Goal: Task Accomplishment & Management: Complete application form

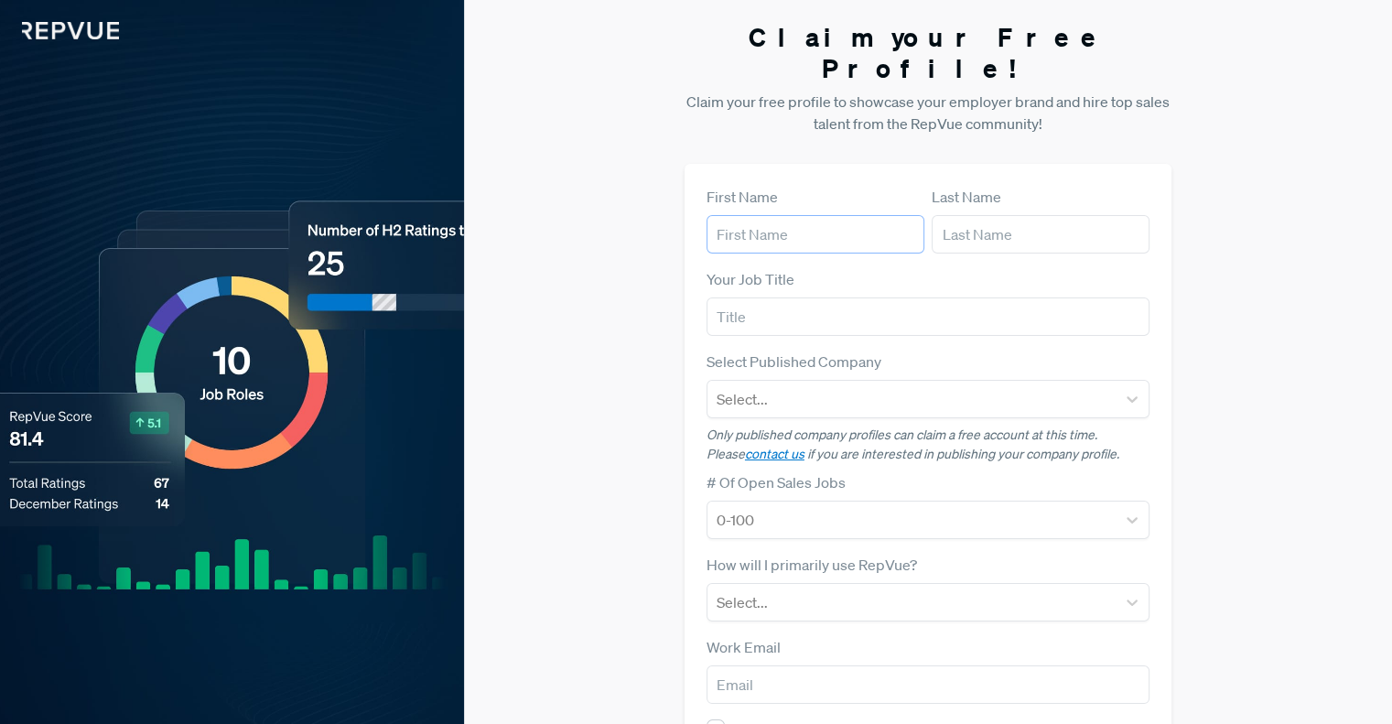
click at [803, 215] on input "text" at bounding box center [815, 234] width 218 height 38
type input "[PERSON_NAME]"
type input "CHRO"
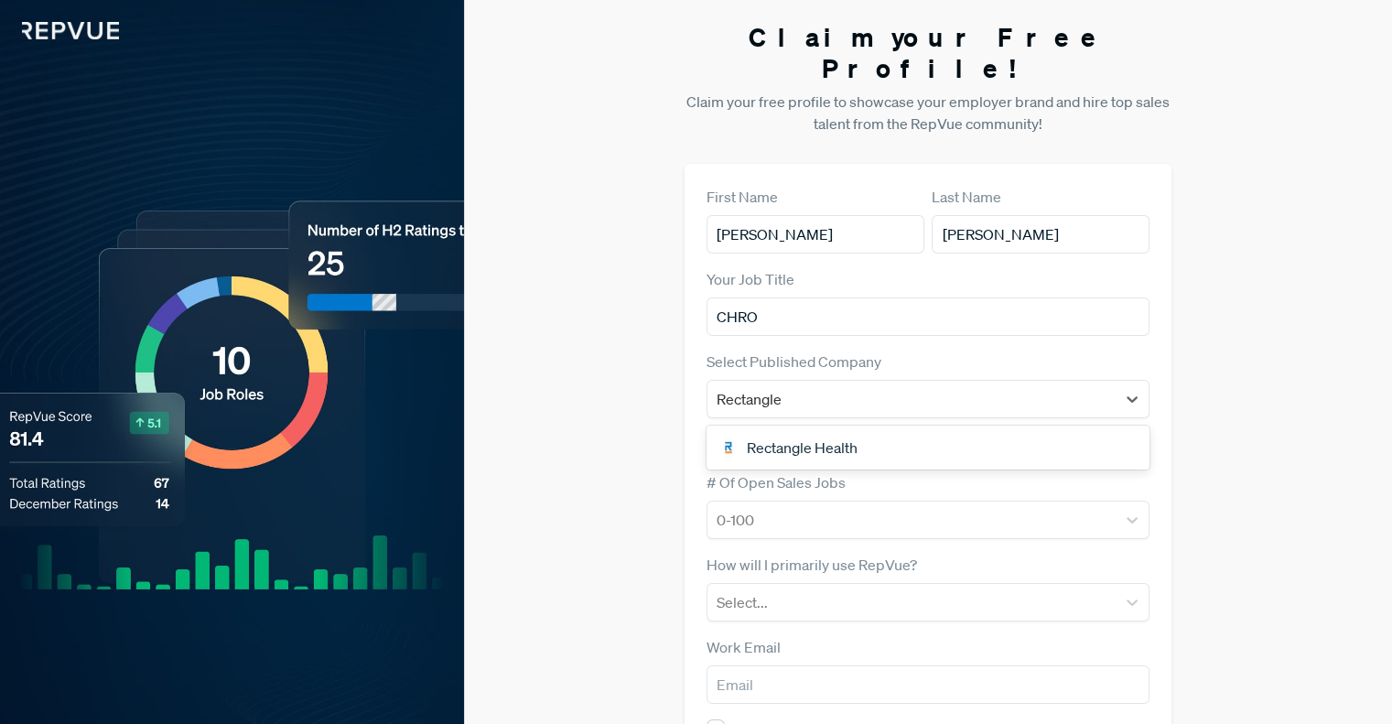
type input "Rectangle"
click at [808, 429] on div "Rectangle Health" at bounding box center [927, 447] width 443 height 37
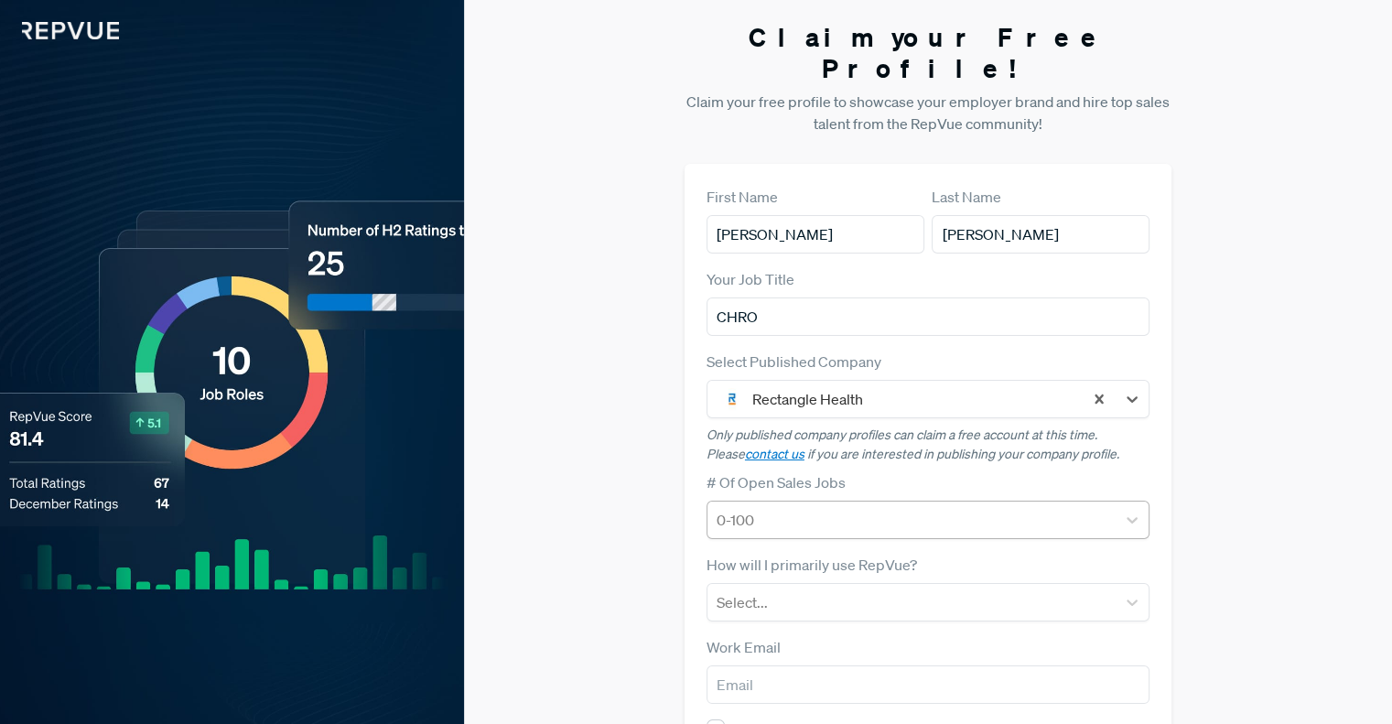
click at [903, 507] on div at bounding box center [911, 520] width 390 height 26
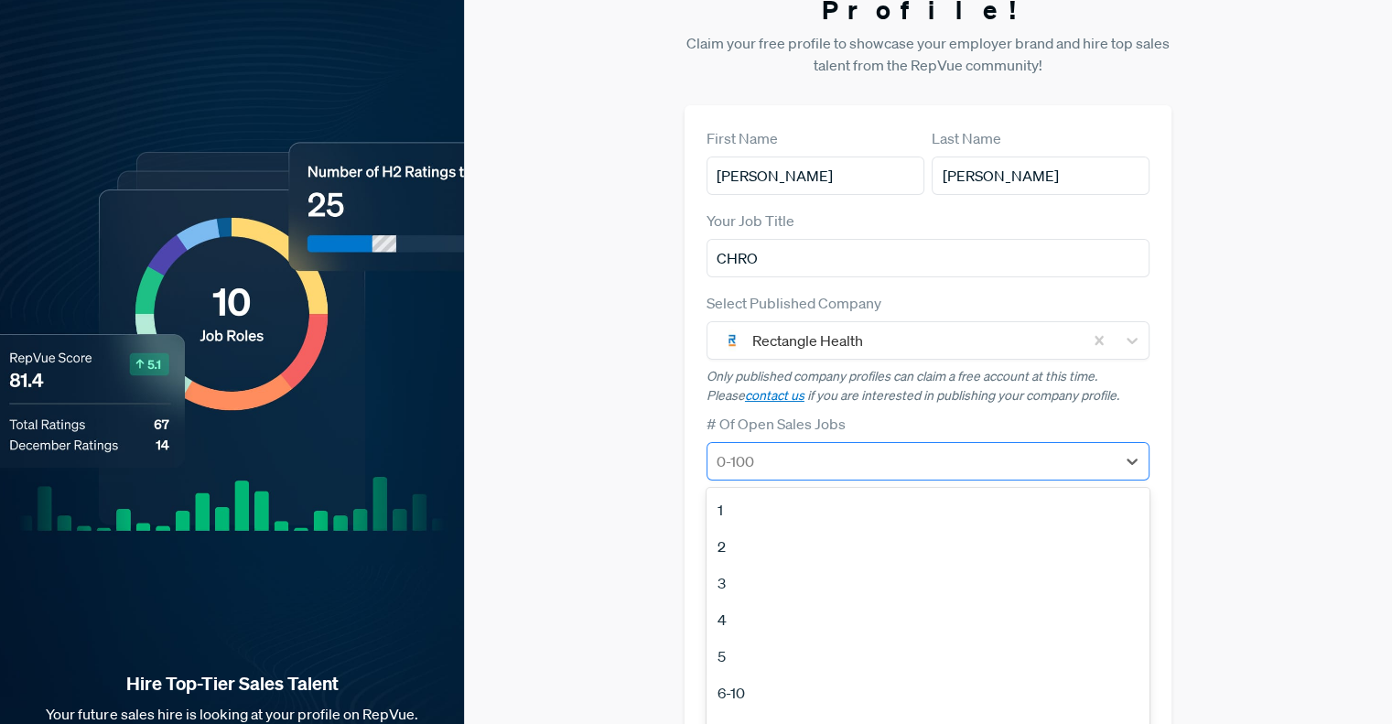
scroll to position [73, 0]
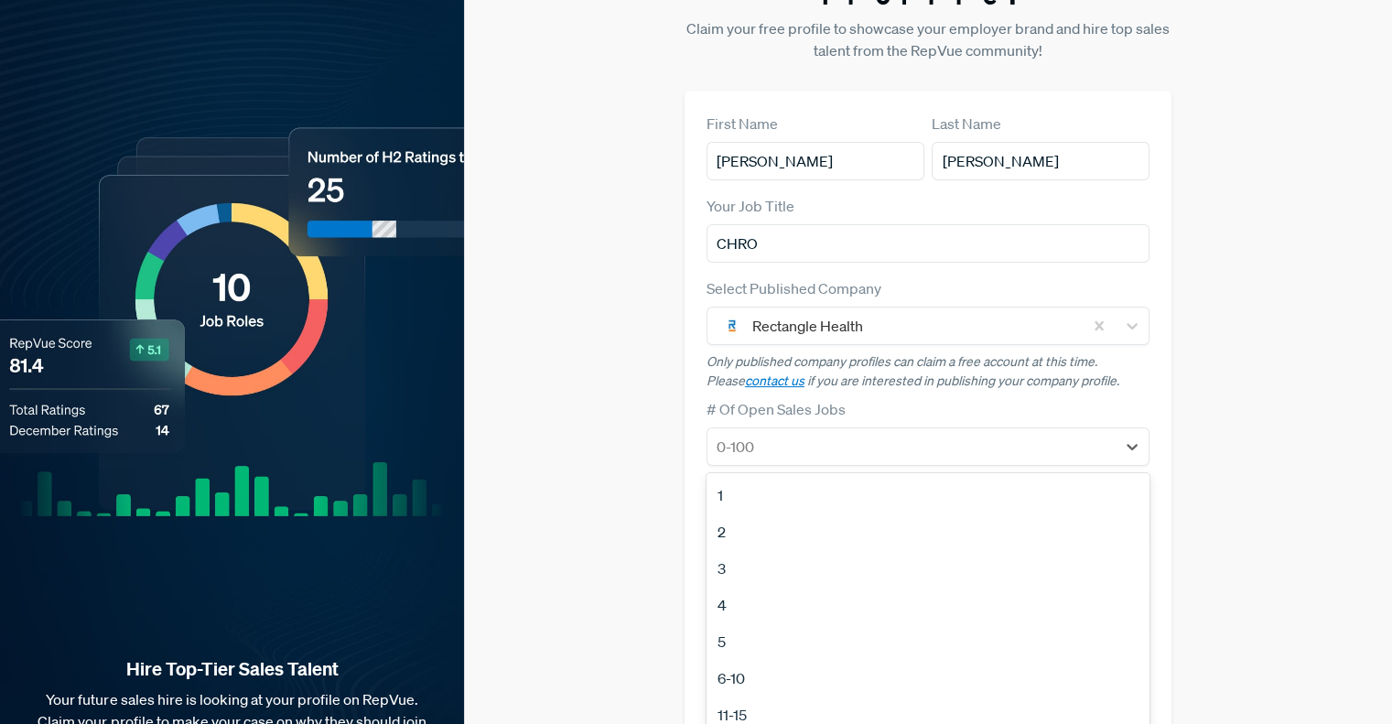
click at [735, 660] on div "6-10" at bounding box center [927, 678] width 443 height 37
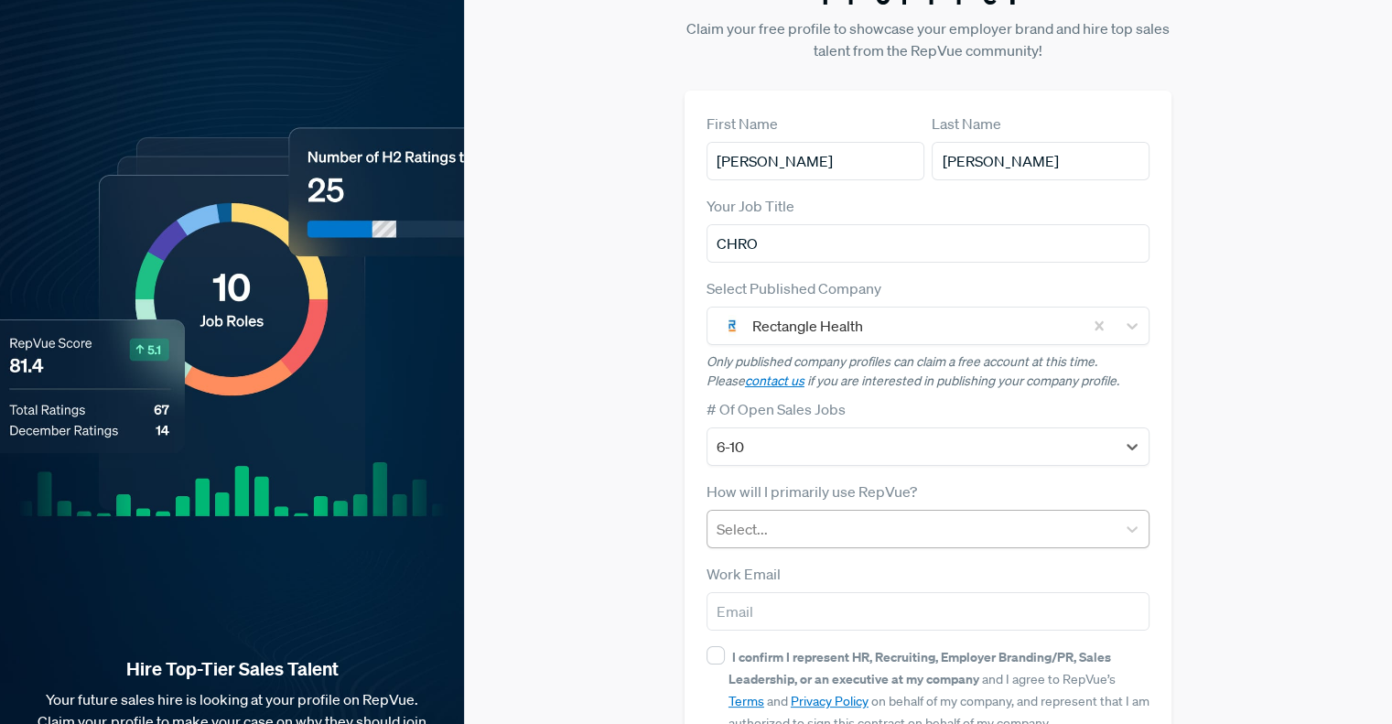
click at [973, 514] on div "Select..." at bounding box center [927, 529] width 443 height 38
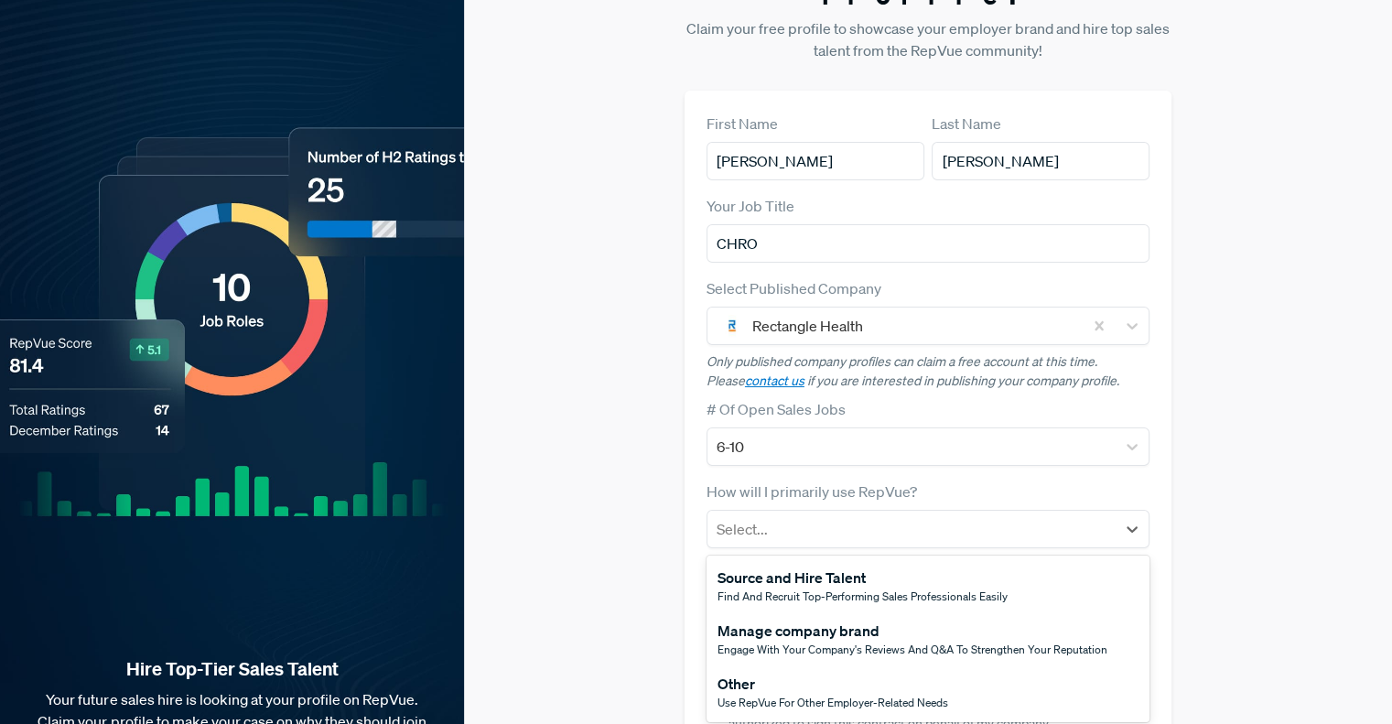
click at [884, 619] on div "Manage company brand" at bounding box center [912, 630] width 390 height 22
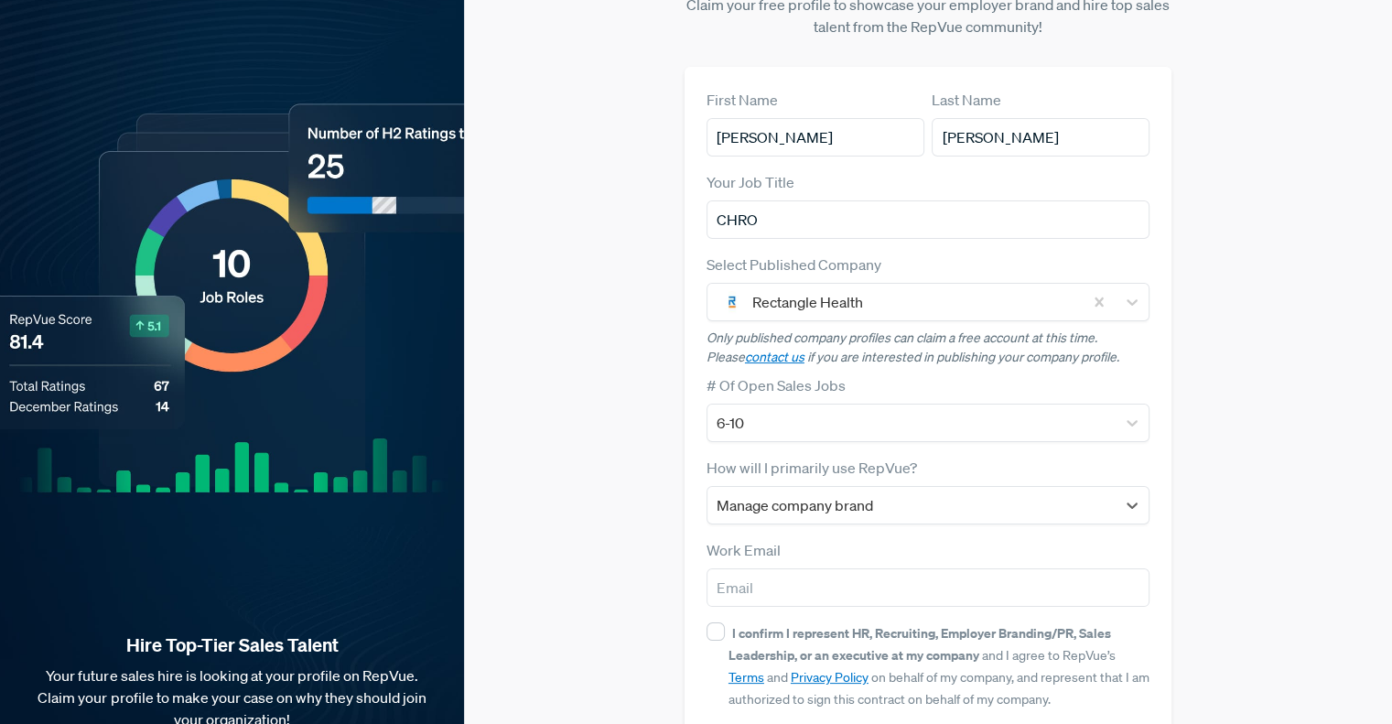
scroll to position [165, 0]
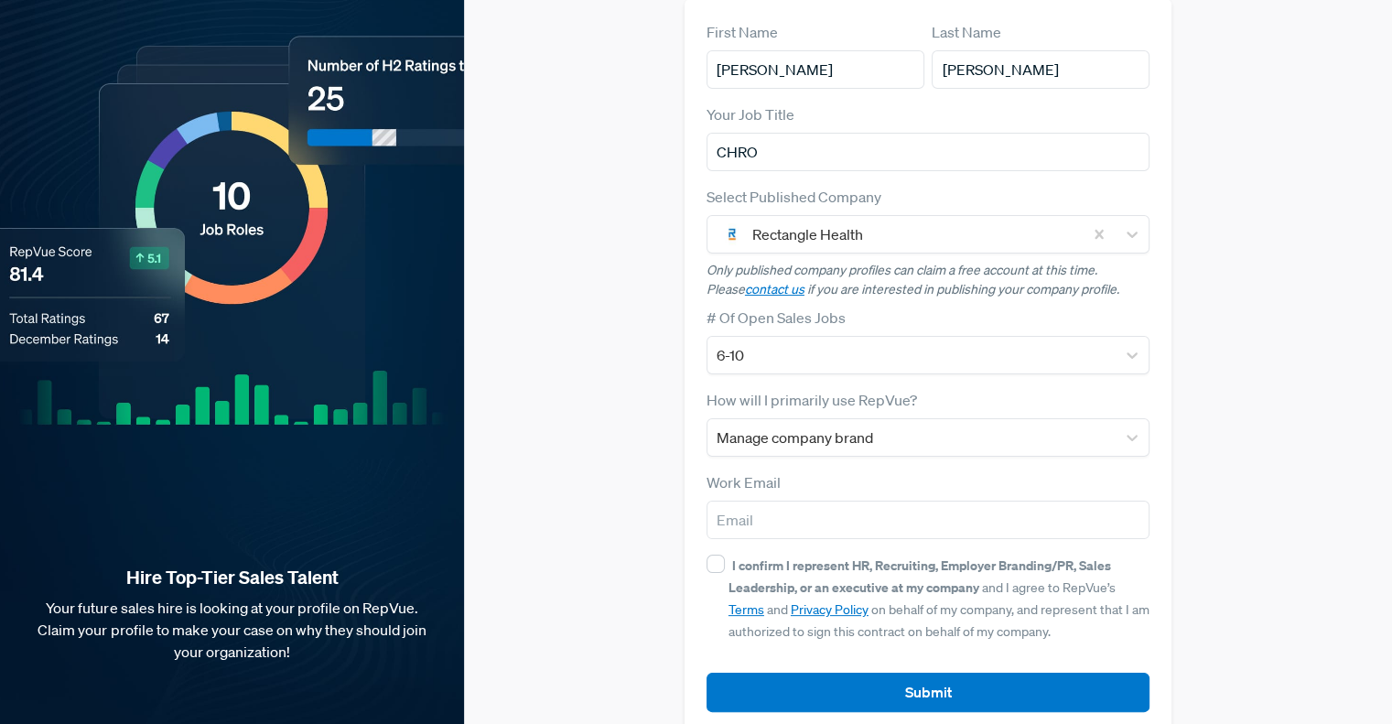
click at [760, 471] on div "Work Email" at bounding box center [927, 505] width 443 height 68
drag, startPoint x: 760, startPoint y: 468, endPoint x: 760, endPoint y: 482, distance: 14.6
click at [760, 475] on div "Work Email" at bounding box center [927, 505] width 443 height 68
click at [761, 500] on input "email" at bounding box center [927, 519] width 443 height 38
type input "[EMAIL_ADDRESS][DOMAIN_NAME]"
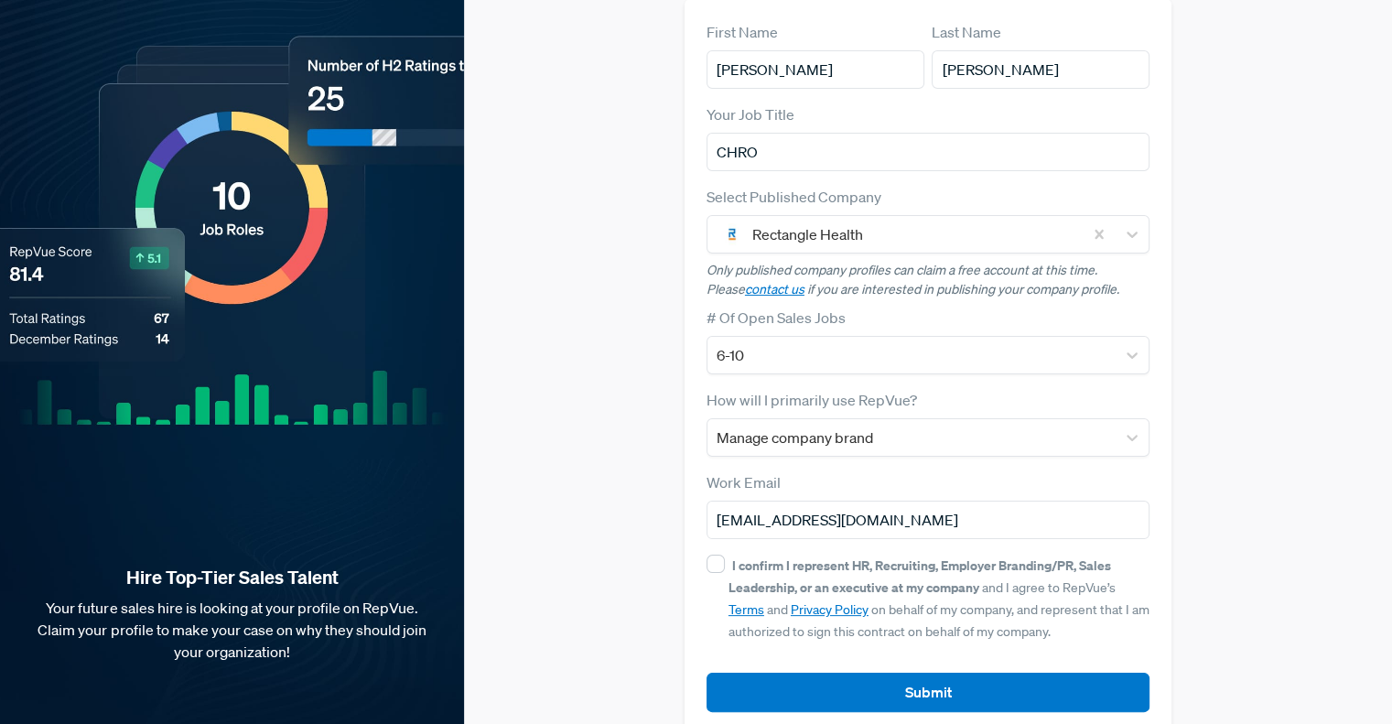
click at [877, 554] on div "I confirm I represent HR, Recruiting, Employer Branding/PR, Sales Leadership, o…" at bounding box center [938, 598] width 421 height 88
click at [725, 554] on input "I confirm I represent HR, Recruiting, Employer Branding/PR, Sales Leadership, o…" at bounding box center [715, 563] width 18 height 18
checkbox input "true"
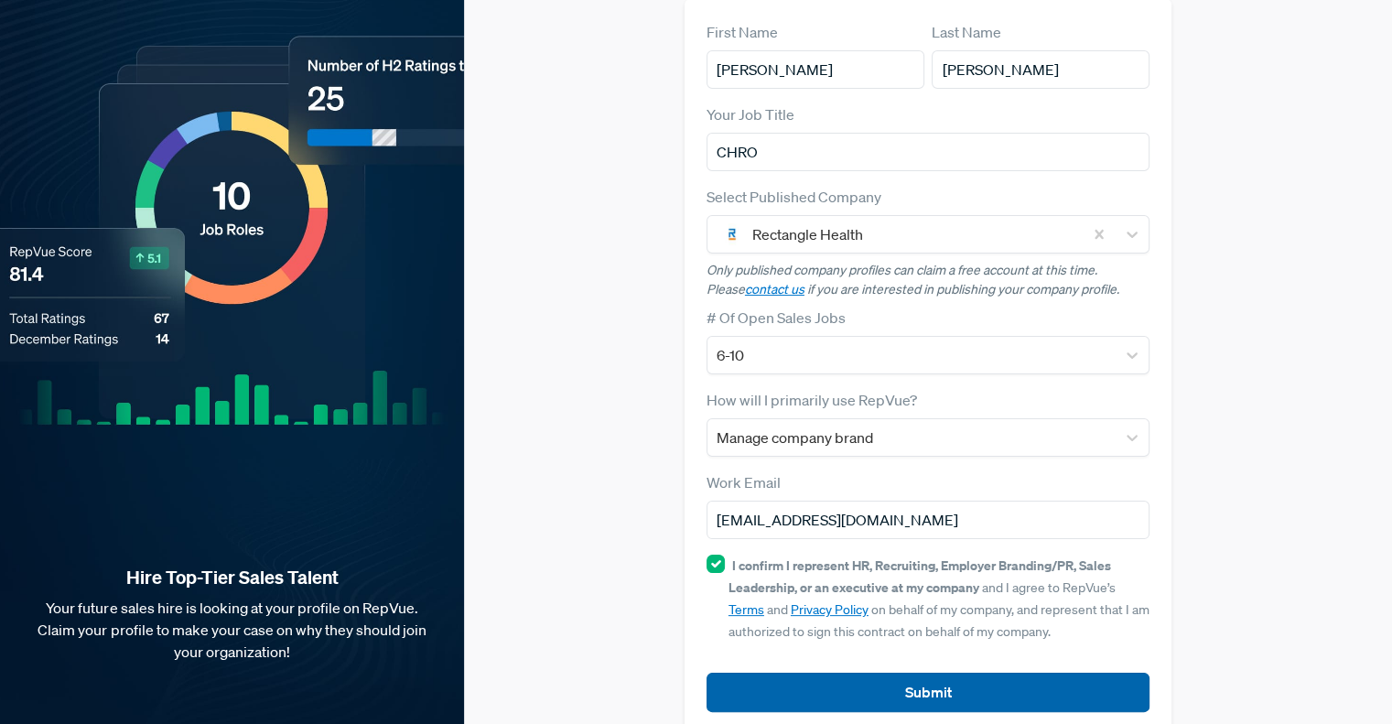
click at [953, 672] on button "Submit" at bounding box center [927, 691] width 443 height 39
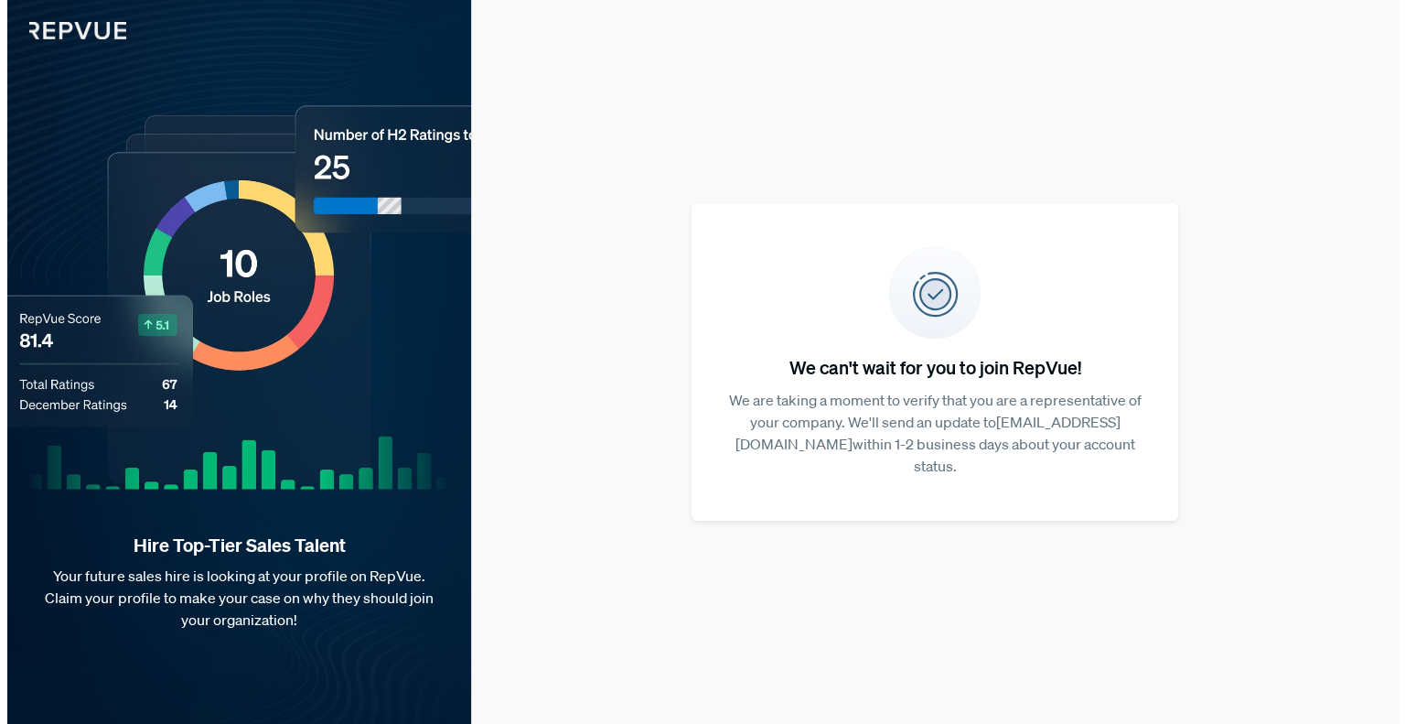
scroll to position [0, 0]
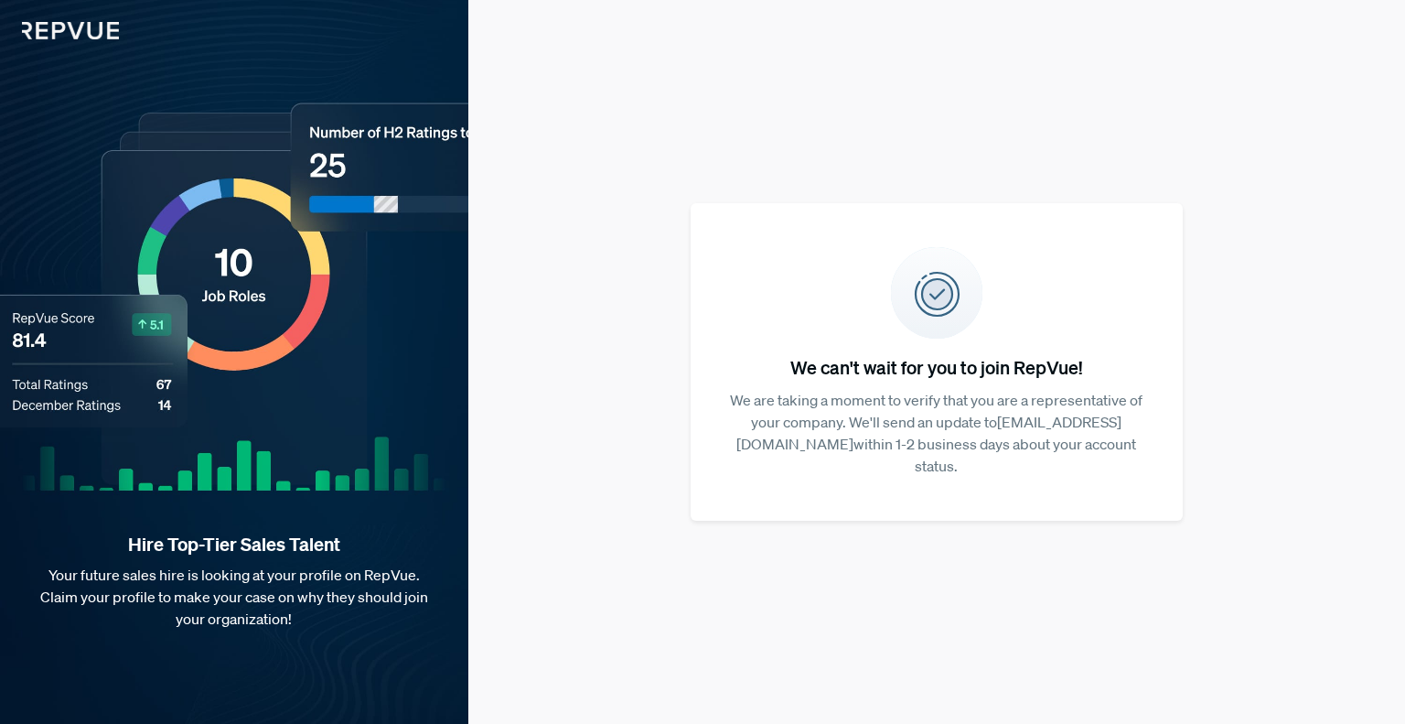
click at [1356, 555] on div "We can't wait for you to join RepVue! We are taking a moment to verify that you…" at bounding box center [936, 362] width 937 height 724
